Goal: Transaction & Acquisition: Subscribe to service/newsletter

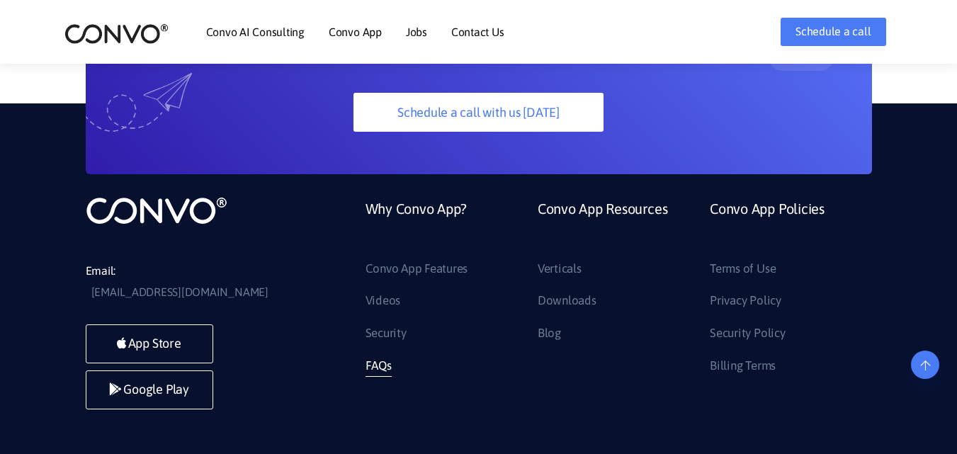
scroll to position [3794, 0]
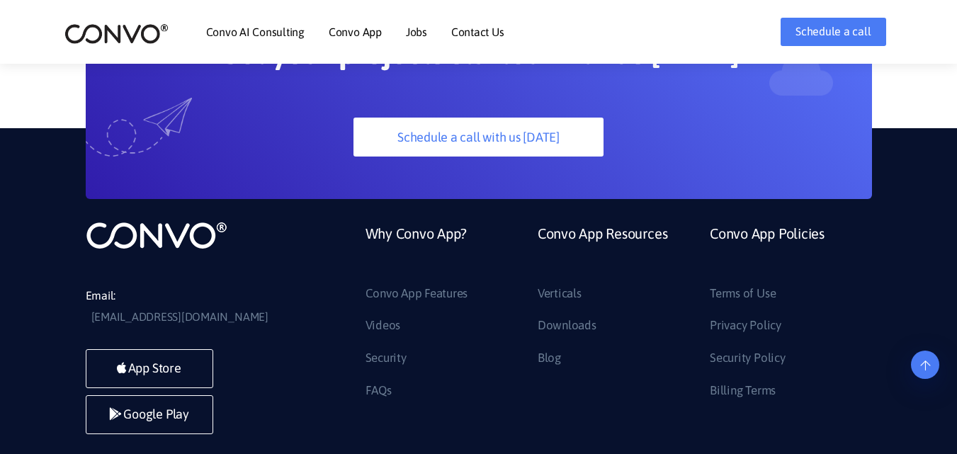
click at [486, 23] on li "Contact Us" at bounding box center [477, 31] width 53 height 61
click at [487, 26] on link "Contact Us" at bounding box center [477, 31] width 53 height 11
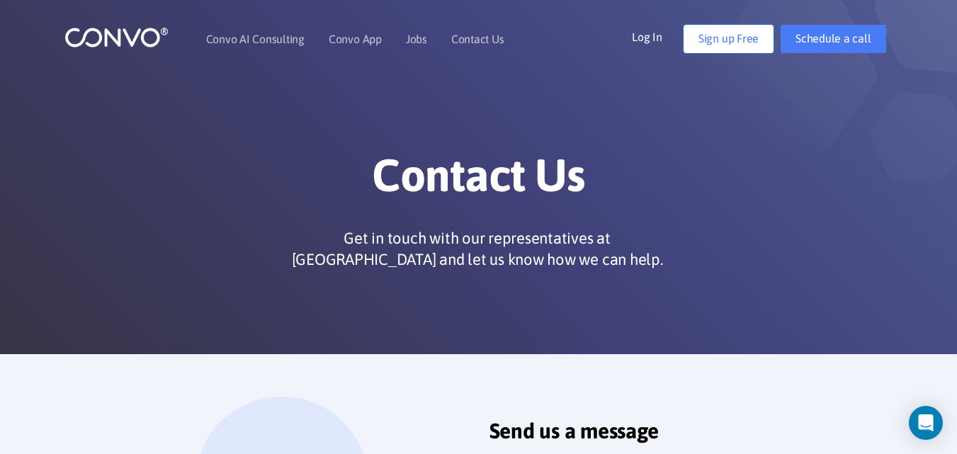
click at [714, 35] on link "Sign up Free" at bounding box center [729, 39] width 90 height 28
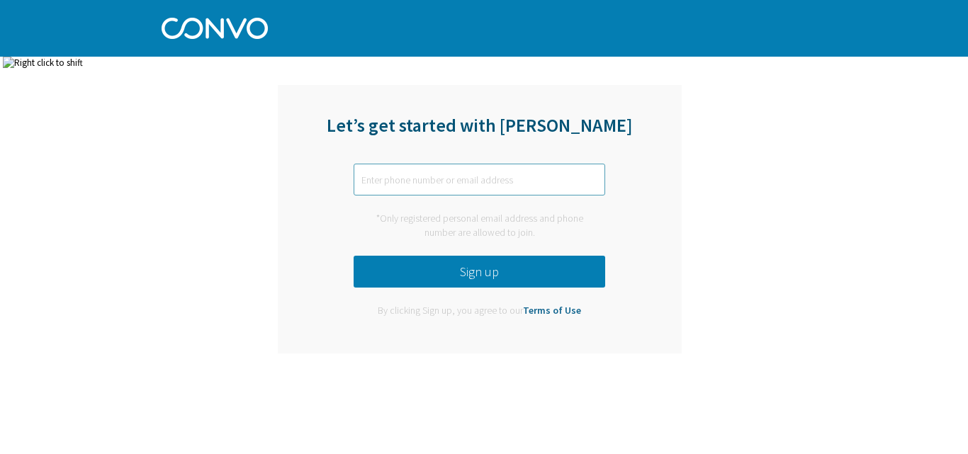
click at [425, 188] on input "text" at bounding box center [480, 180] width 252 height 32
type input "arvindcorrotechads@gmail.com"
click at [531, 273] on button "Sign up" at bounding box center [480, 272] width 252 height 32
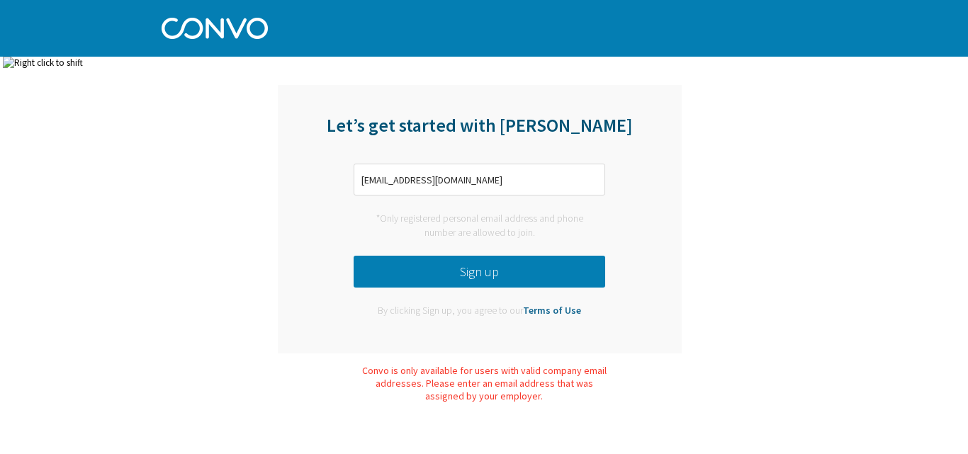
click at [484, 276] on button "Sign up" at bounding box center [480, 272] width 252 height 32
